Goal: Transaction & Acquisition: Purchase product/service

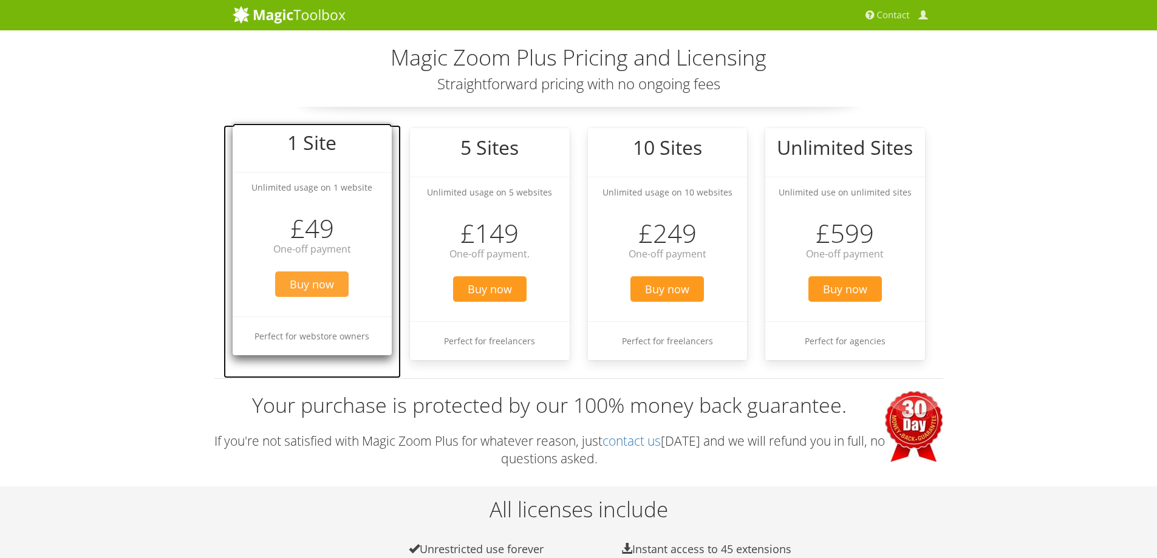
click at [316, 287] on span "Buy now" at bounding box center [311, 284] width 73 height 26
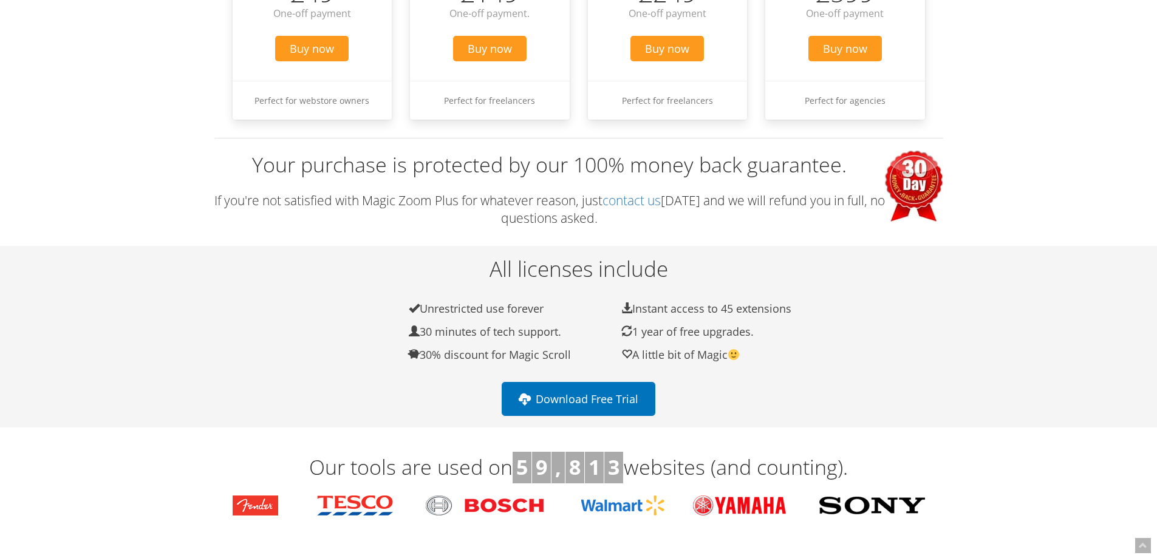
scroll to position [243, 0]
